Goal: Information Seeking & Learning: Find specific fact

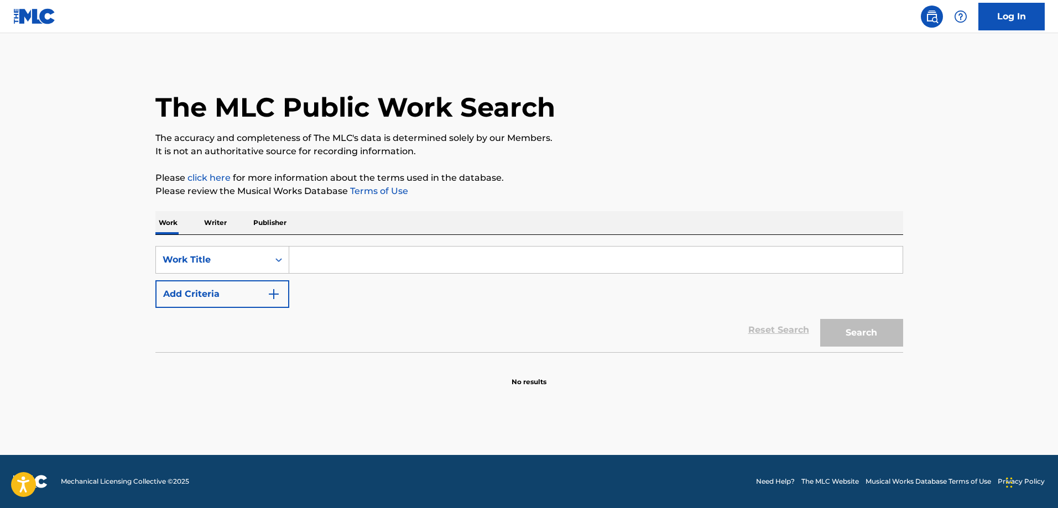
click at [334, 267] on input "Search Form" at bounding box center [595, 260] width 613 height 27
paste input "Bully"
type input "Bully"
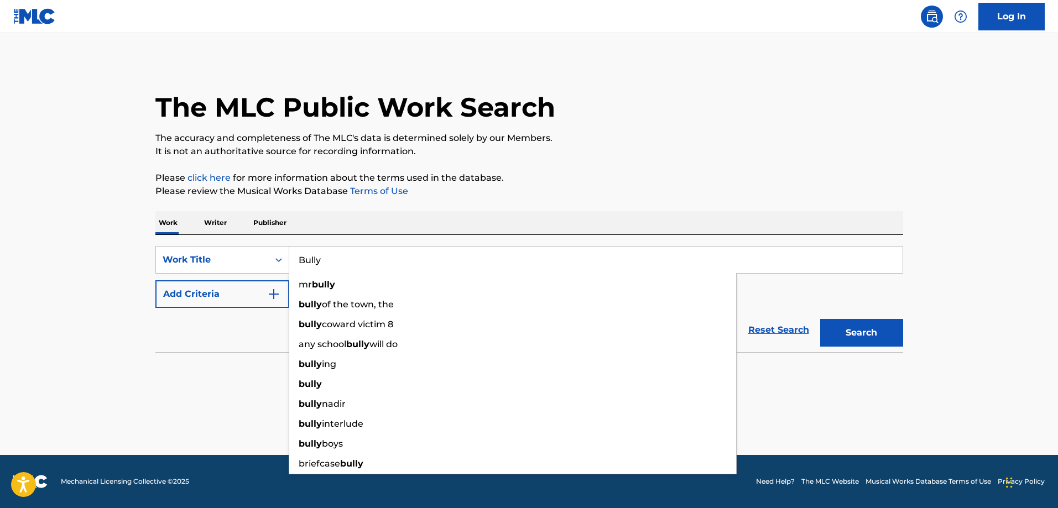
click at [219, 284] on button "Add Criteria" at bounding box center [222, 294] width 134 height 28
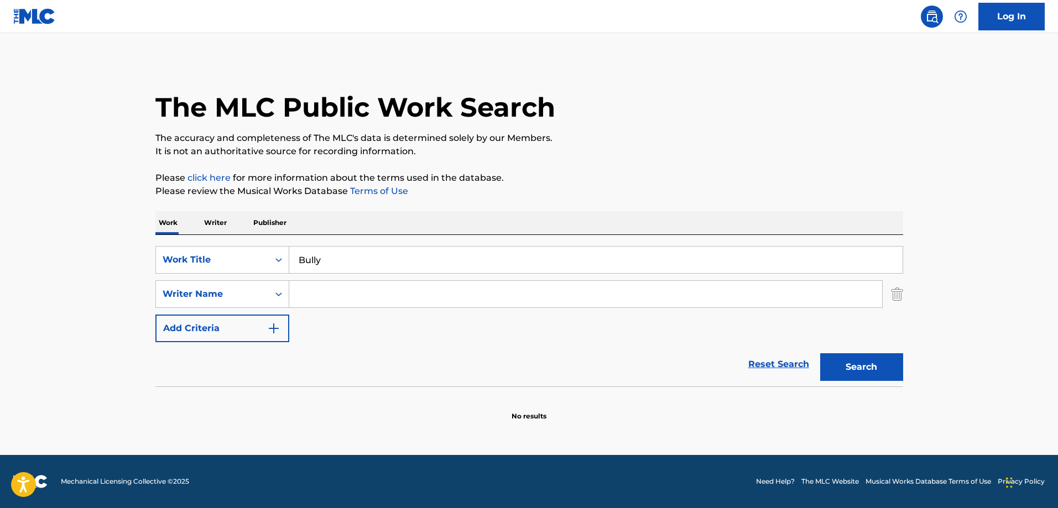
click at [352, 286] on input "Search Form" at bounding box center [585, 294] width 593 height 27
click at [400, 306] on input "Search Form" at bounding box center [585, 294] width 593 height 27
paste input "[GEOGRAPHIC_DATA]"
type input "[GEOGRAPHIC_DATA]"
click at [820, 353] on button "Search" at bounding box center [861, 367] width 83 height 28
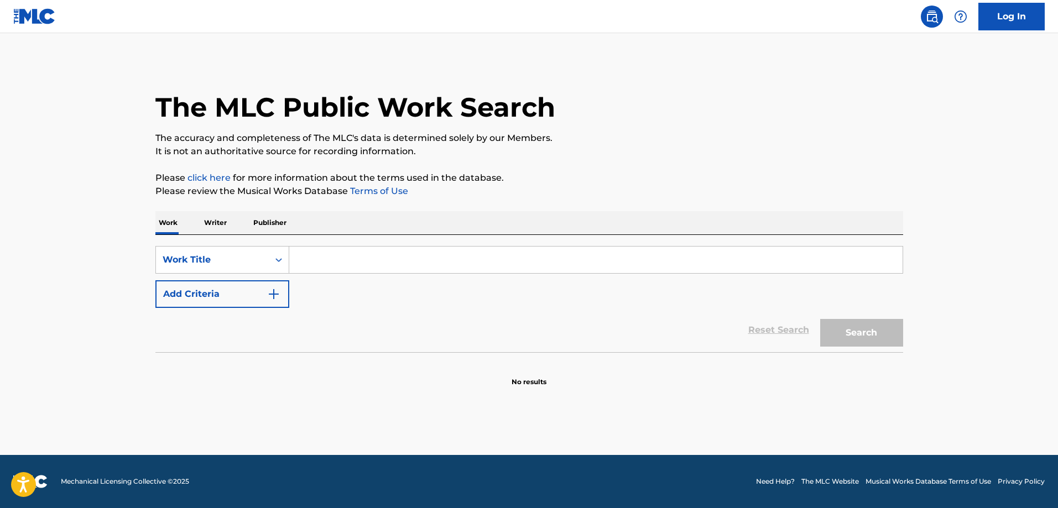
drag, startPoint x: 344, startPoint y: 242, endPoint x: 348, endPoint y: 271, distance: 30.1
click at [344, 250] on div "SearchWithCriteriad287cd22-f4a2-45a0-8ff0-68b2e45c6959 Work Title Add Criteria …" at bounding box center [528, 293] width 747 height 117
click at [348, 271] on input "Search Form" at bounding box center [595, 260] width 613 height 27
paste input "Nobody Like You"
type input "Nobody Like You"
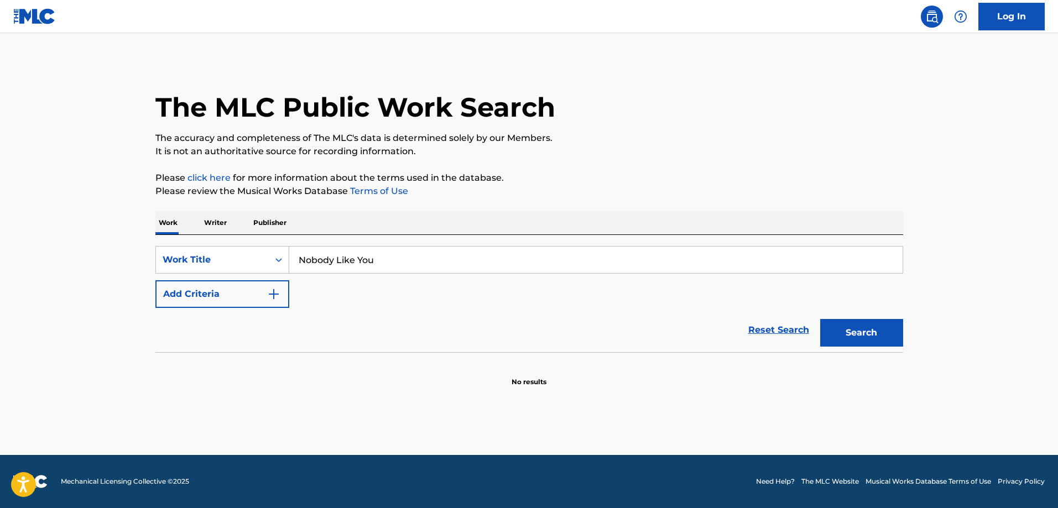
drag, startPoint x: 255, startPoint y: 302, endPoint x: 309, endPoint y: 317, distance: 55.7
click at [254, 303] on button "Add Criteria" at bounding box center [222, 294] width 134 height 28
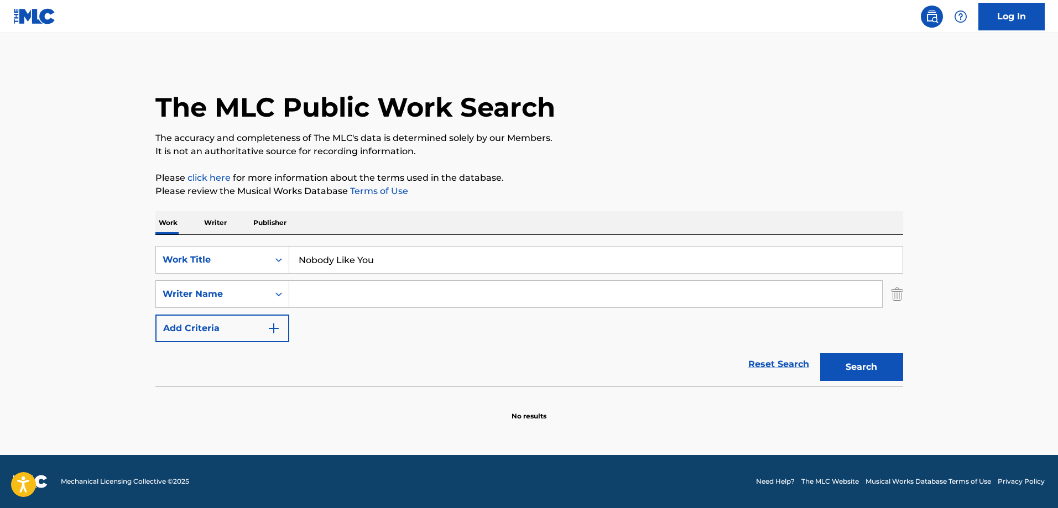
click at [377, 292] on input "Search Form" at bounding box center [585, 294] width 593 height 27
click at [357, 303] on input "Search Form" at bounding box center [585, 294] width 593 height 27
paste input "Wheatland"
type input "Wheatland"
click at [820, 353] on button "Search" at bounding box center [861, 367] width 83 height 28
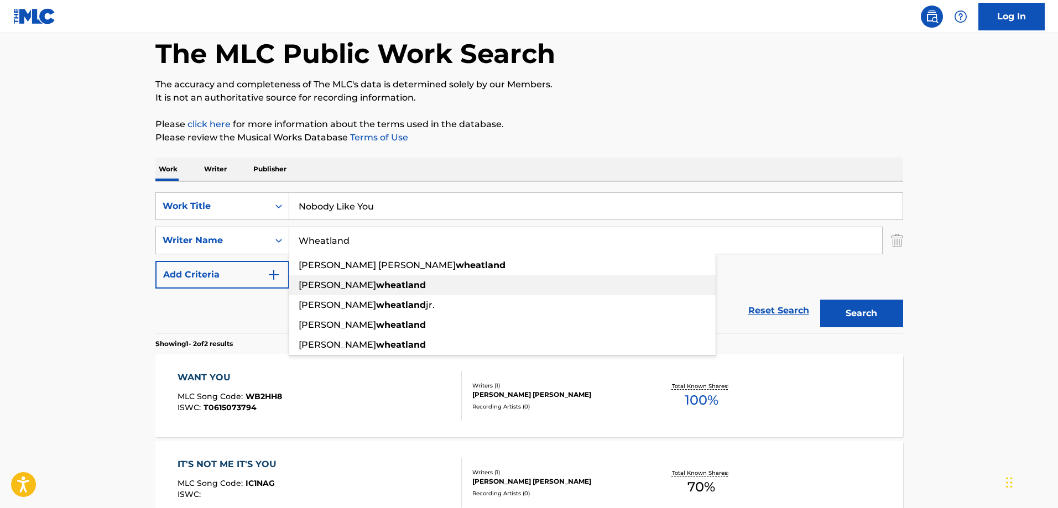
scroll to position [166, 0]
